Goal: Contribute content: Add original content to the website for others to see

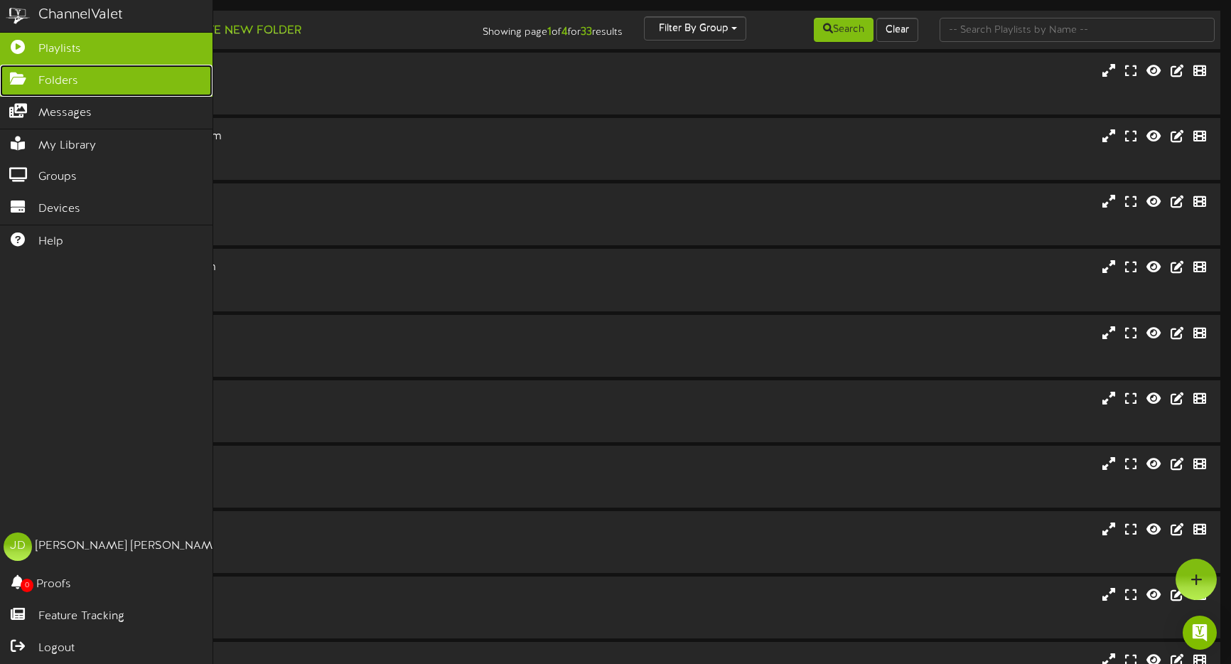
click at [11, 77] on icon at bounding box center [18, 77] width 36 height 11
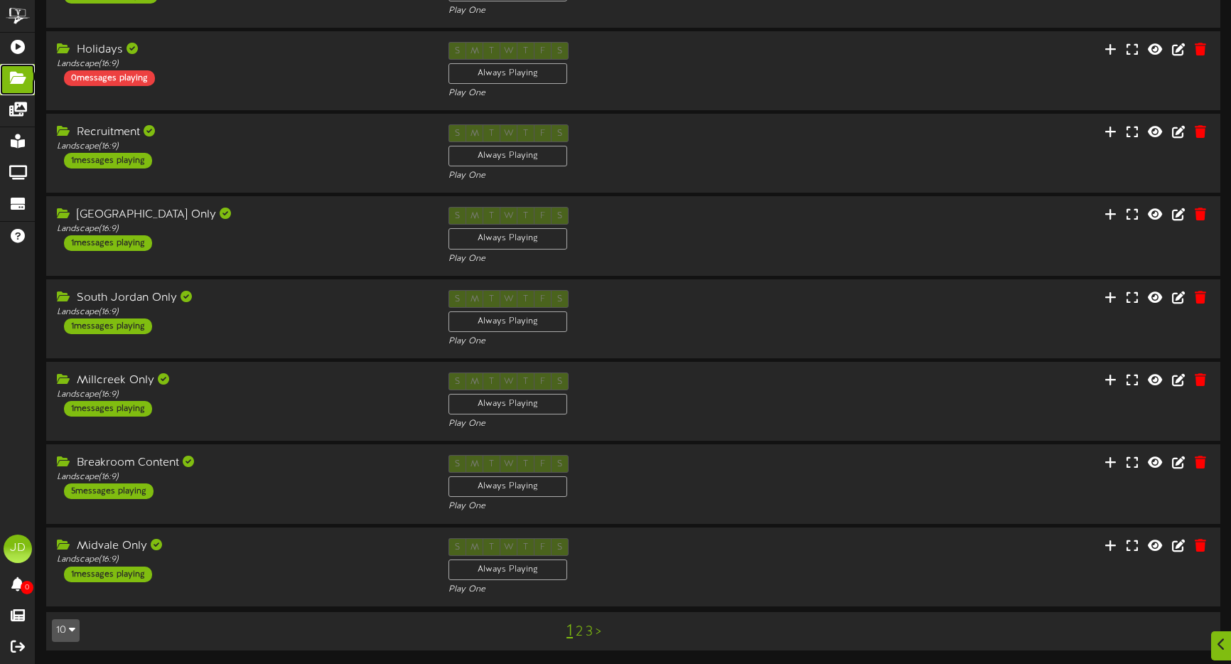
scroll to position [281, 0]
click at [580, 632] on link "2" at bounding box center [579, 631] width 7 height 16
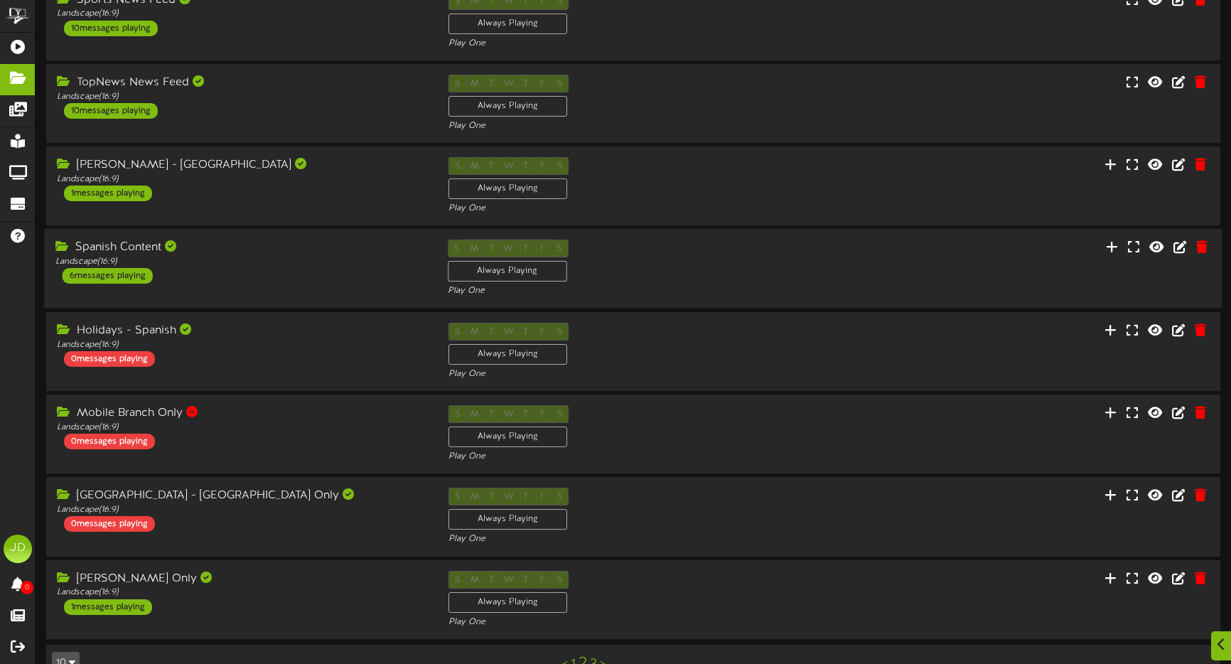
scroll to position [251, 0]
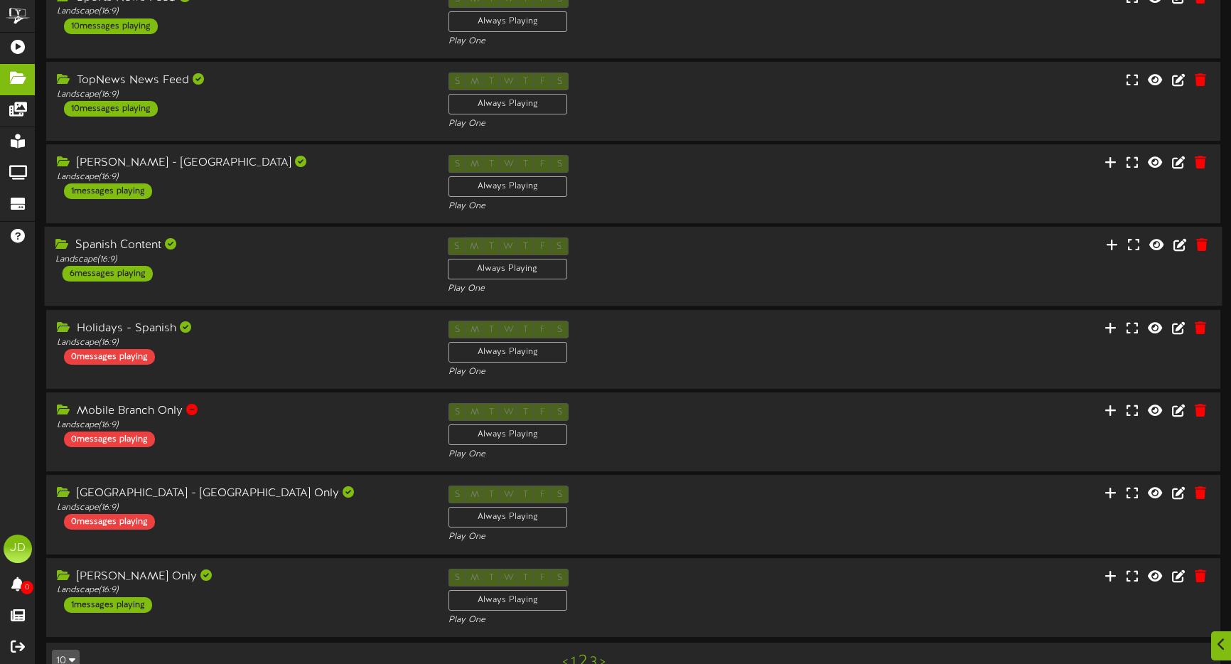
click at [303, 290] on div "Spanish Content Landscape ( 16:9 ) 6 messages playing S M T W T F S Always Play…" at bounding box center [634, 266] width 1178 height 58
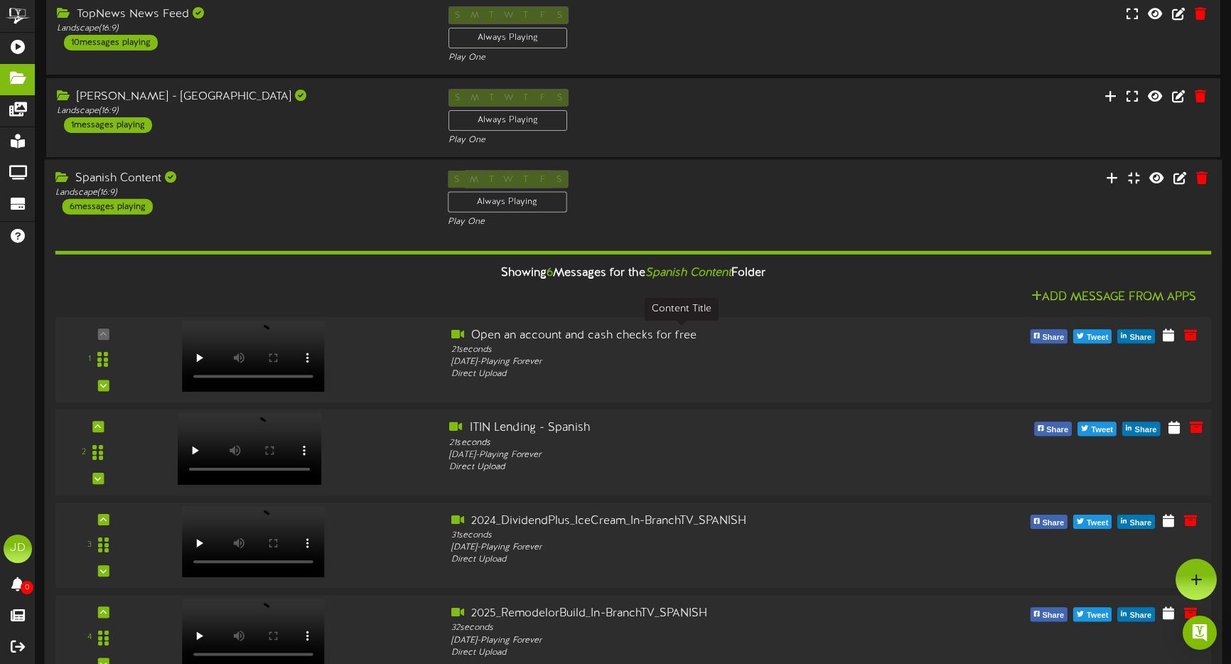
scroll to position [307, 0]
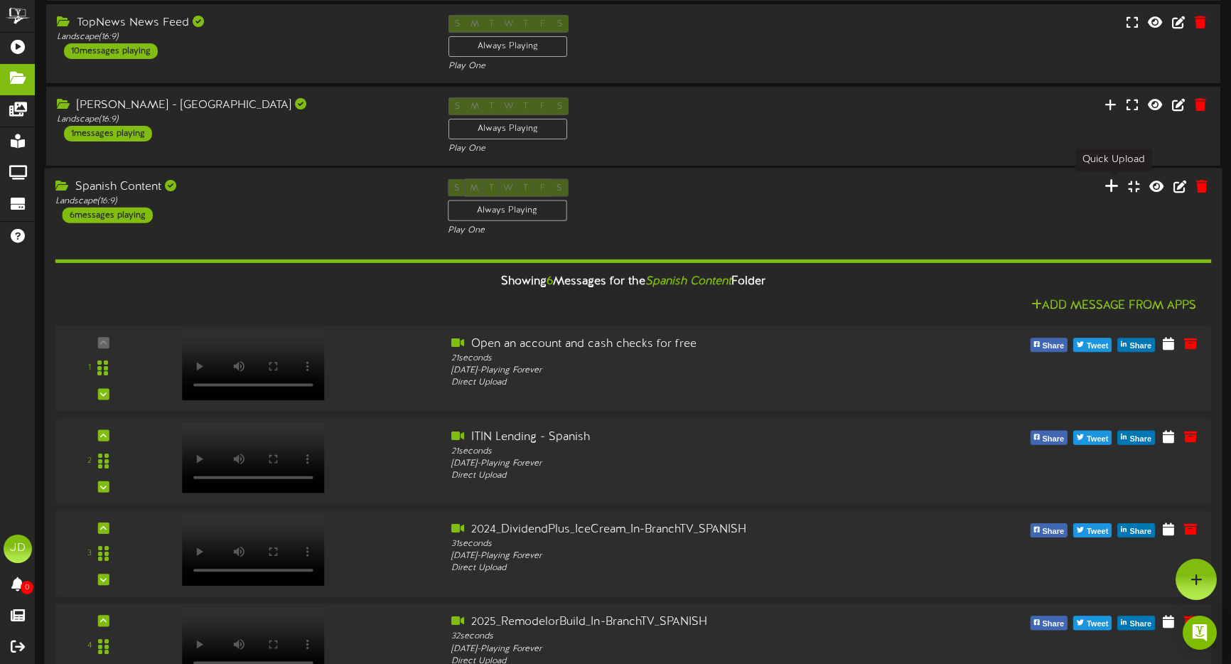
click at [1111, 183] on icon at bounding box center [1112, 186] width 14 height 16
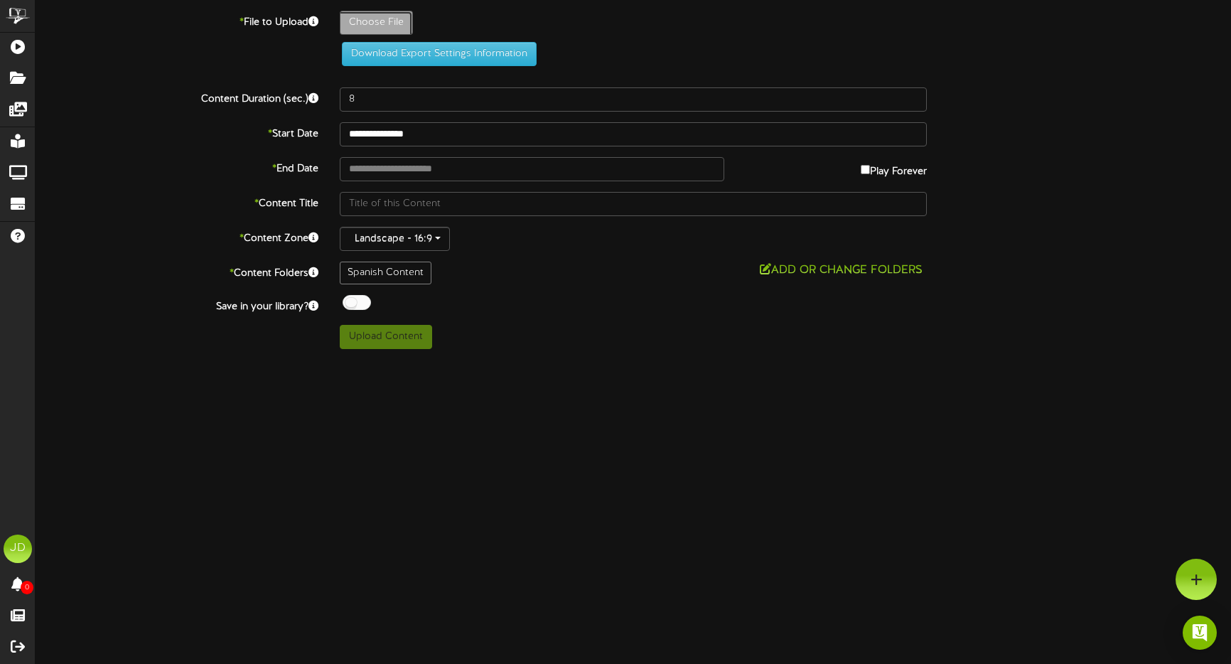
type input "**********"
type input "2025_LynnKuehneLegacyScholarship_TV_SPANISH"
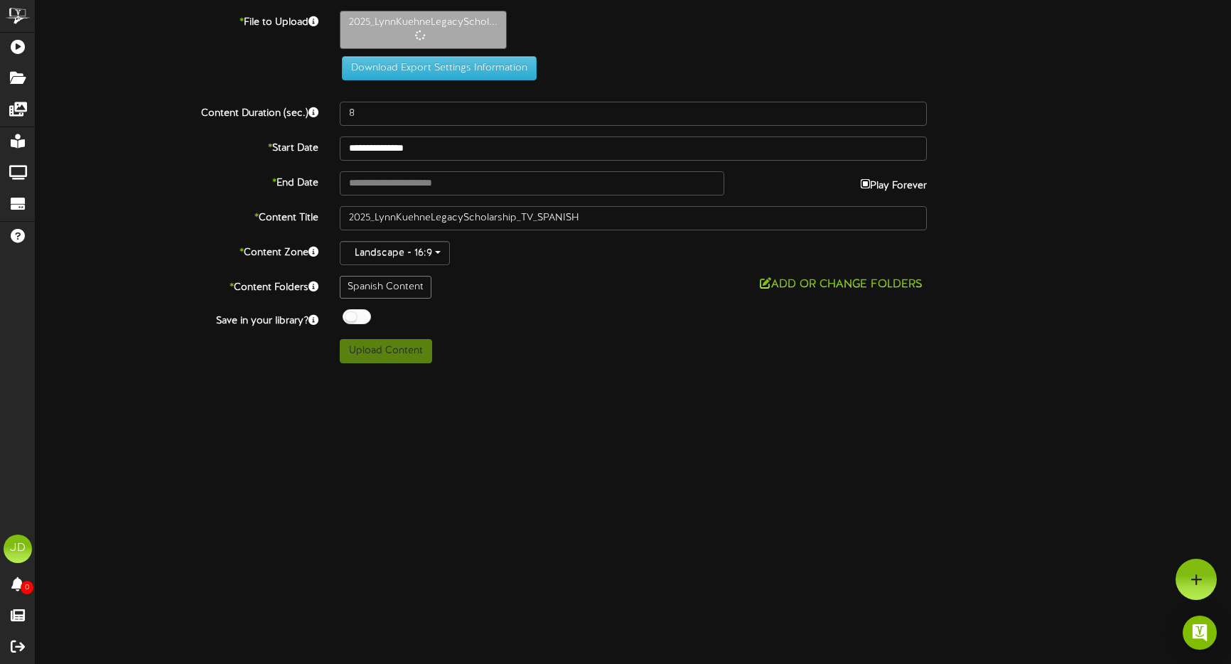
type input "**********"
click at [395, 184] on input "**********" at bounding box center [532, 183] width 385 height 24
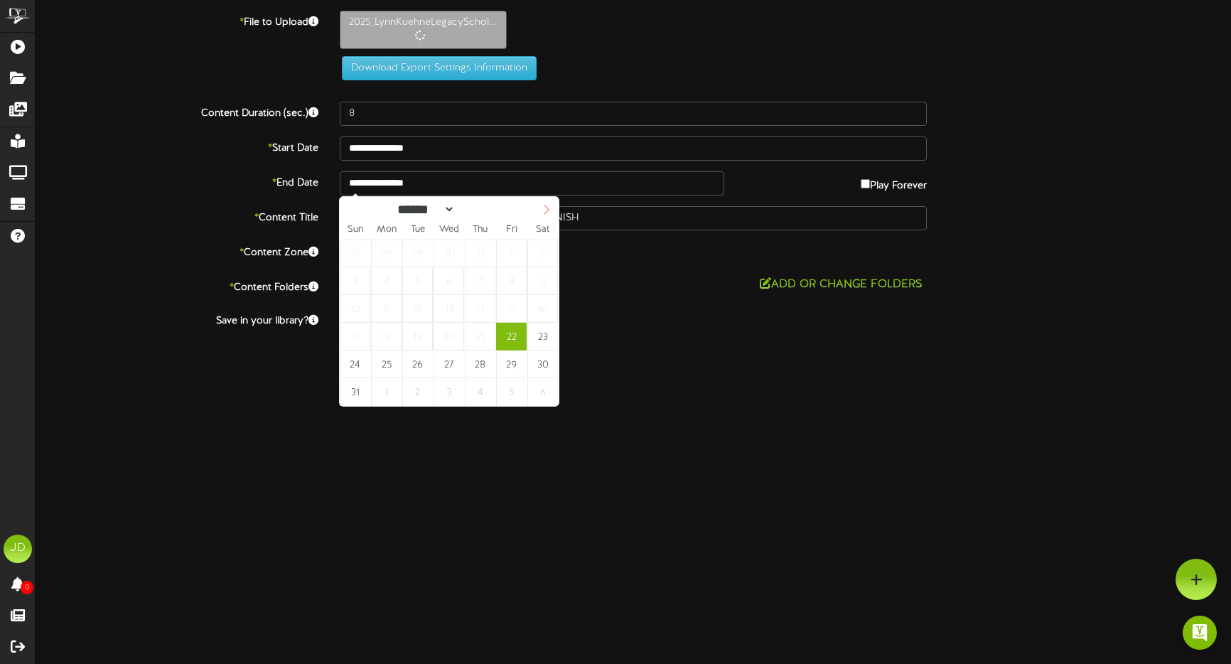
select select "*"
click at [543, 212] on icon at bounding box center [547, 210] width 10 height 10
type input "**********"
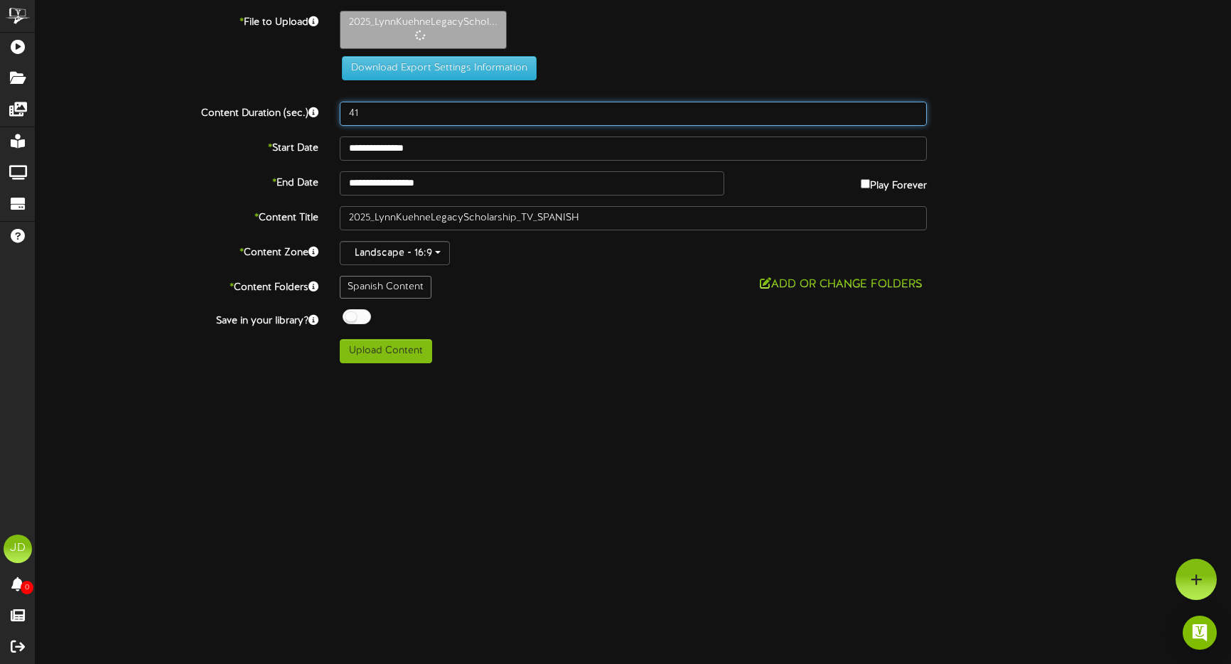
click at [911, 110] on input "41" at bounding box center [633, 114] width 587 height 24
type input "42"
click at [911, 110] on input "42" at bounding box center [633, 114] width 587 height 24
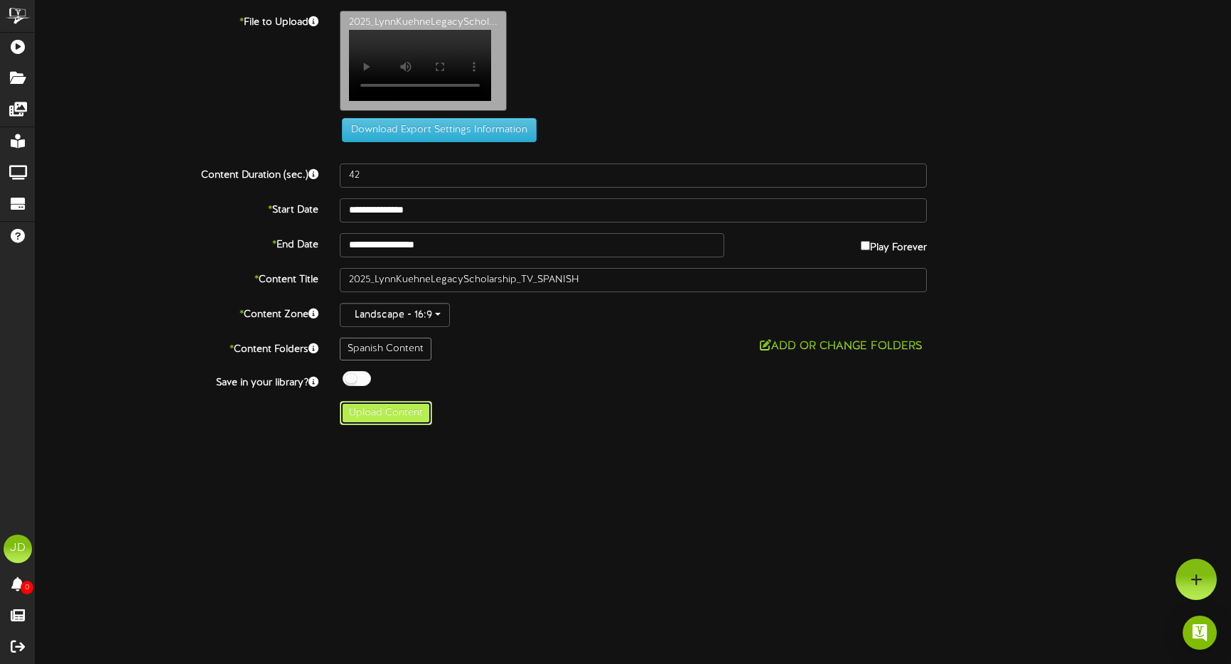
click at [385, 423] on button "Upload Content" at bounding box center [386, 413] width 92 height 24
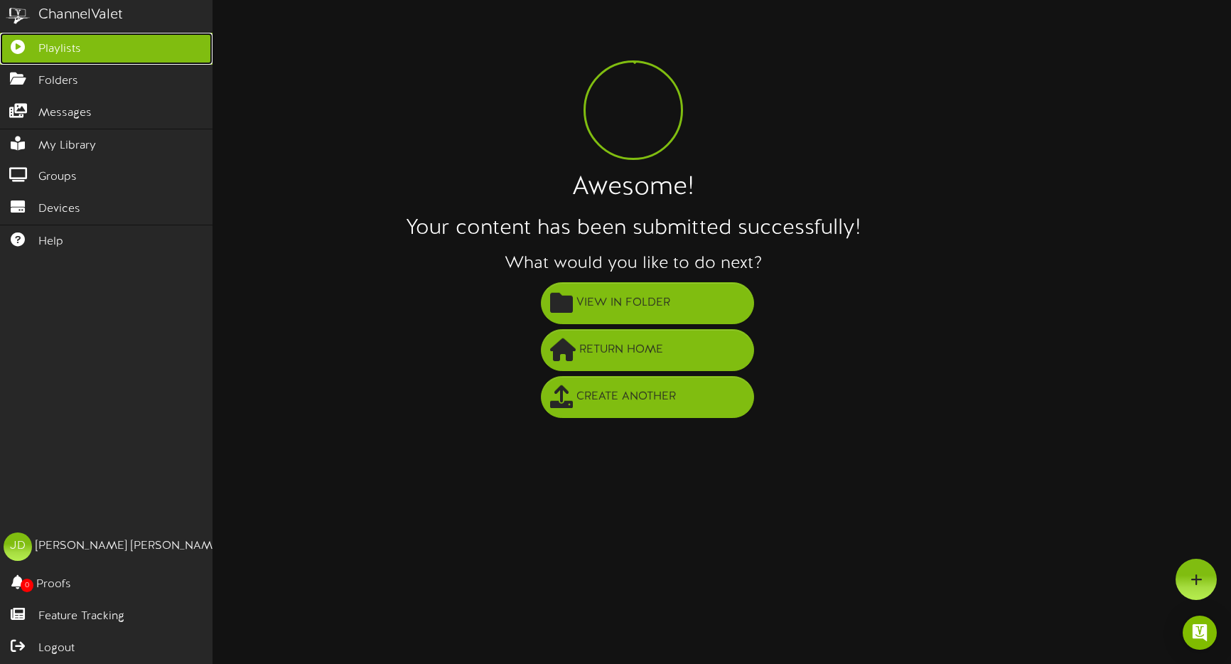
click at [55, 50] on span "Playlists" at bounding box center [59, 49] width 43 height 16
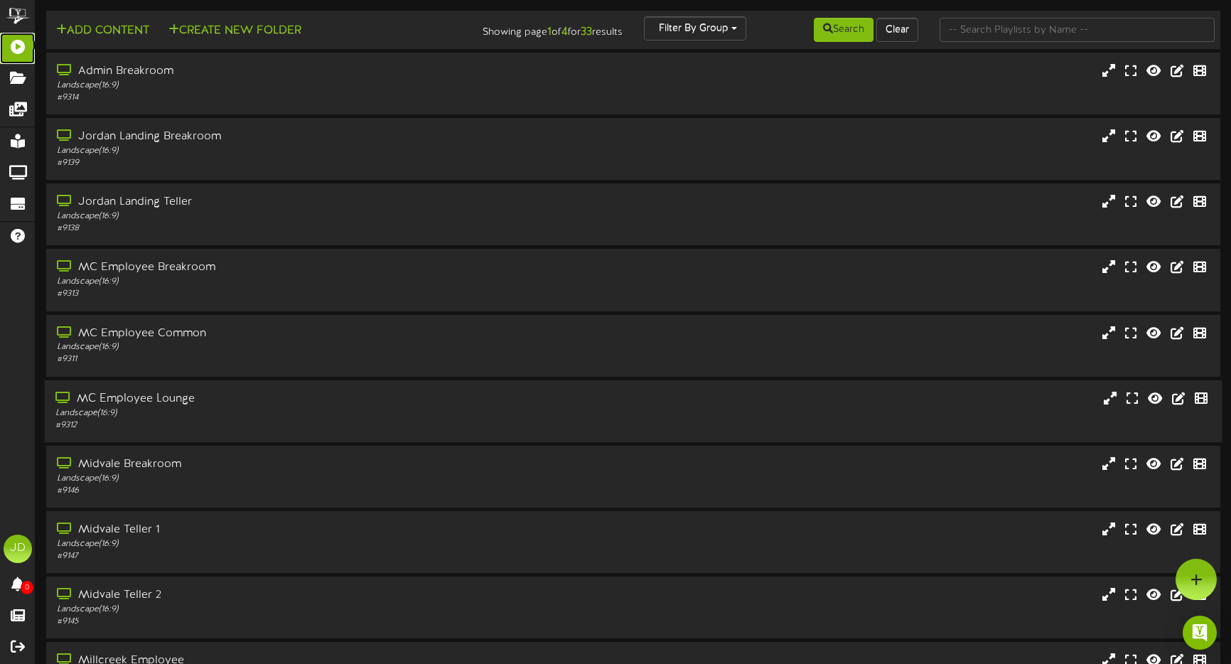
scroll to position [99, 0]
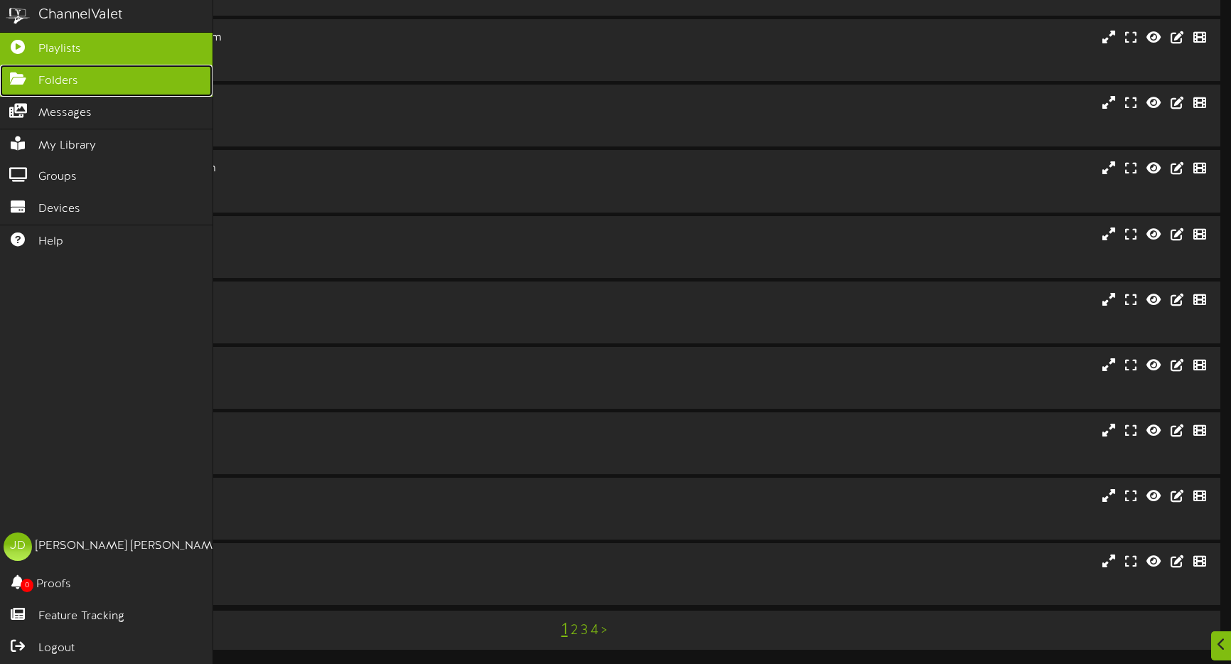
click at [30, 73] on icon at bounding box center [18, 77] width 36 height 11
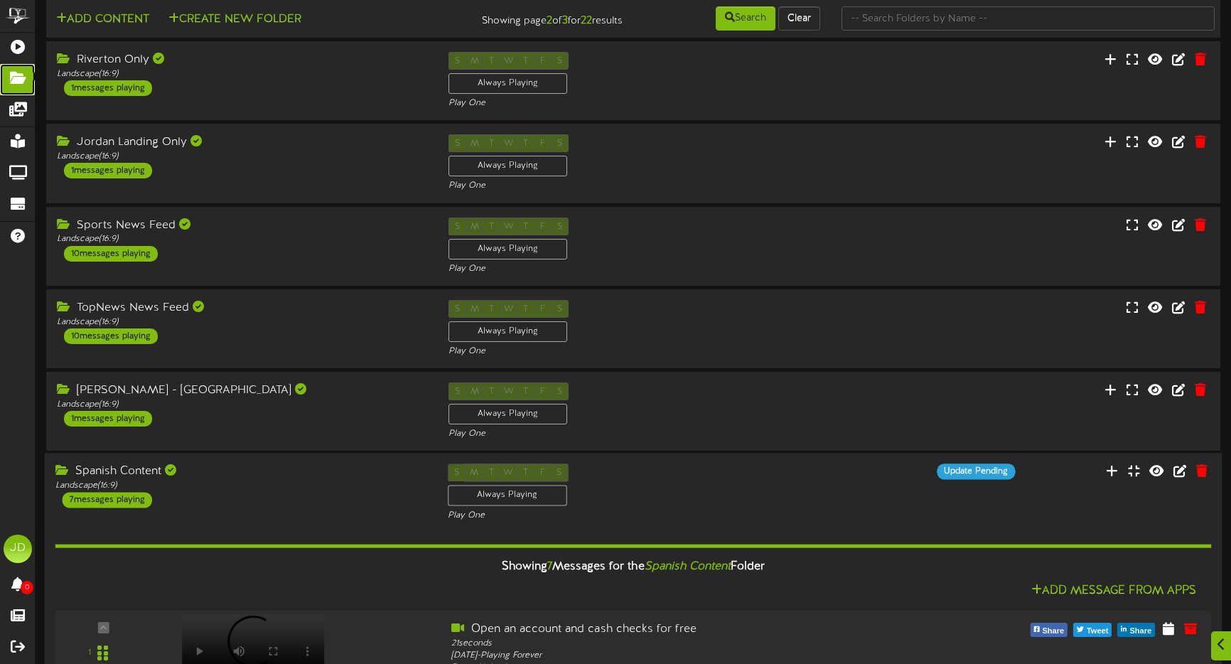
scroll to position [23, 0]
click at [386, 510] on div "Spanish Content Landscape ( 16:9 ) 7 messages playing S M T W T F S Always Play…" at bounding box center [634, 492] width 1178 height 58
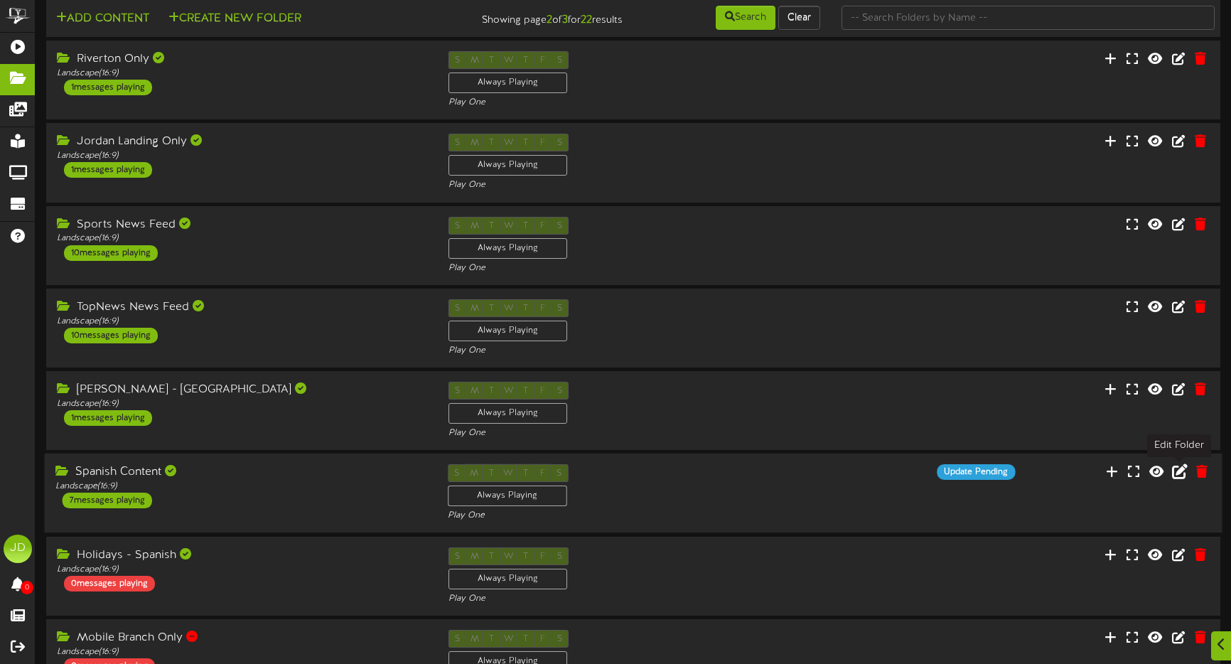
click at [1177, 473] on icon at bounding box center [1180, 471] width 16 height 16
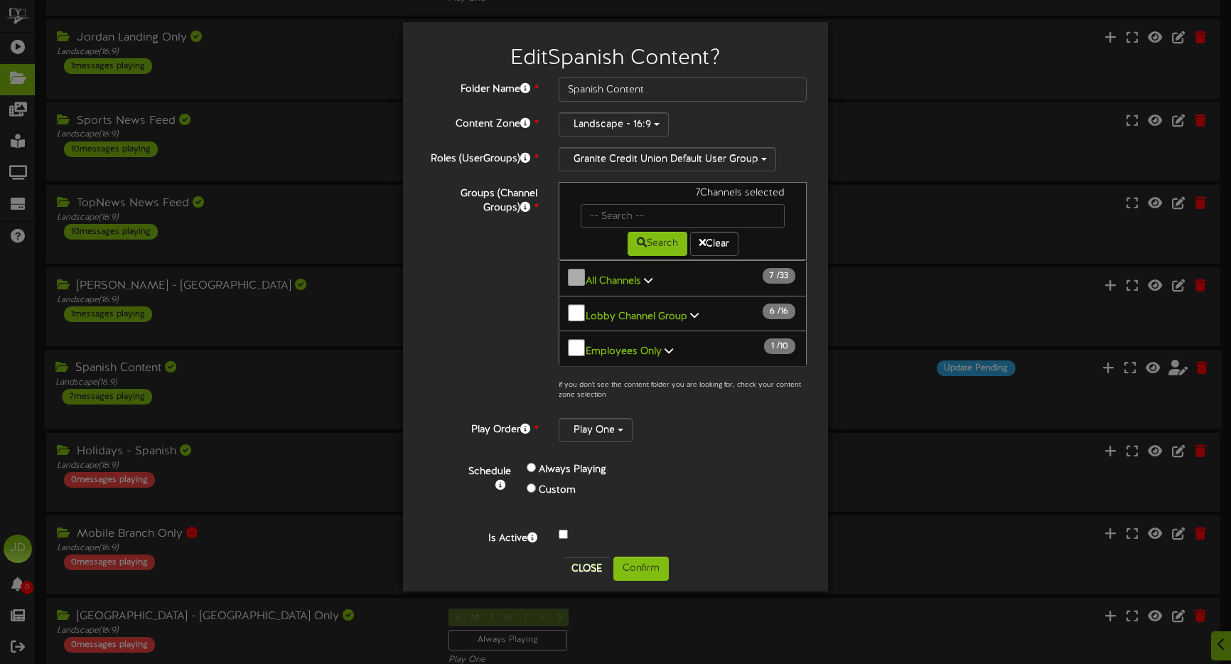
scroll to position [0, 0]
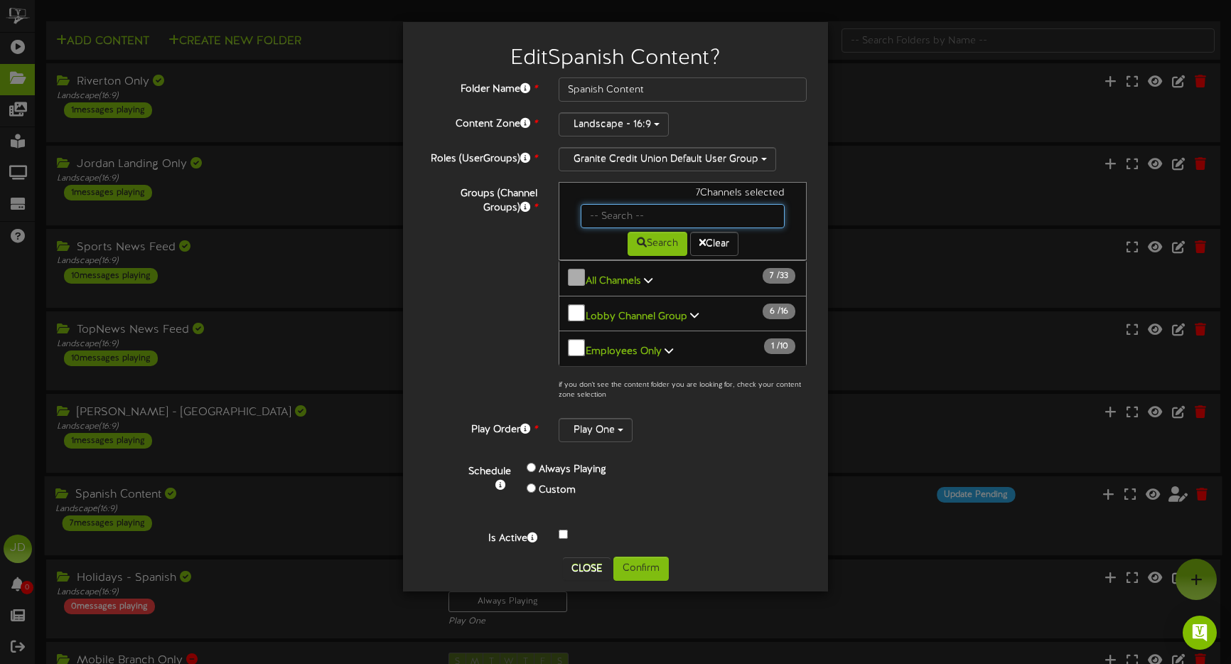
click at [612, 214] on input "text" at bounding box center [683, 216] width 204 height 24
type input "jordan"
click at [657, 243] on button "Search" at bounding box center [658, 244] width 60 height 24
click at [645, 279] on icon at bounding box center [648, 280] width 9 height 10
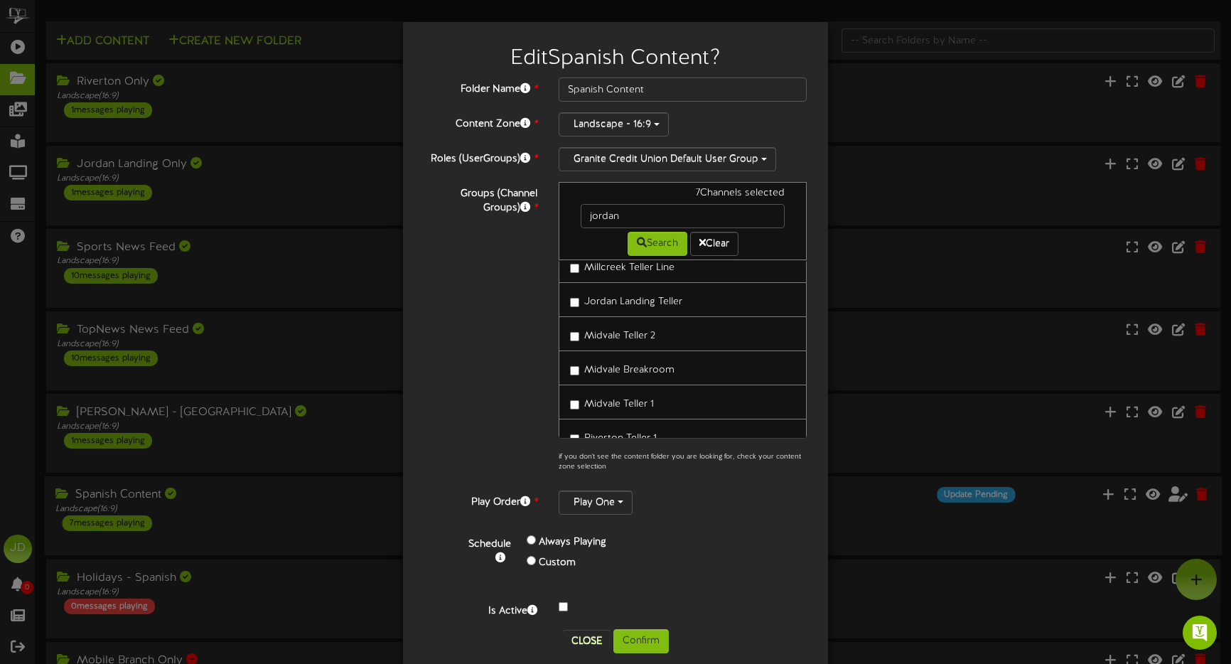
scroll to position [183, 0]
click at [584, 642] on button "Close" at bounding box center [587, 641] width 48 height 23
